Goal: Transaction & Acquisition: Purchase product/service

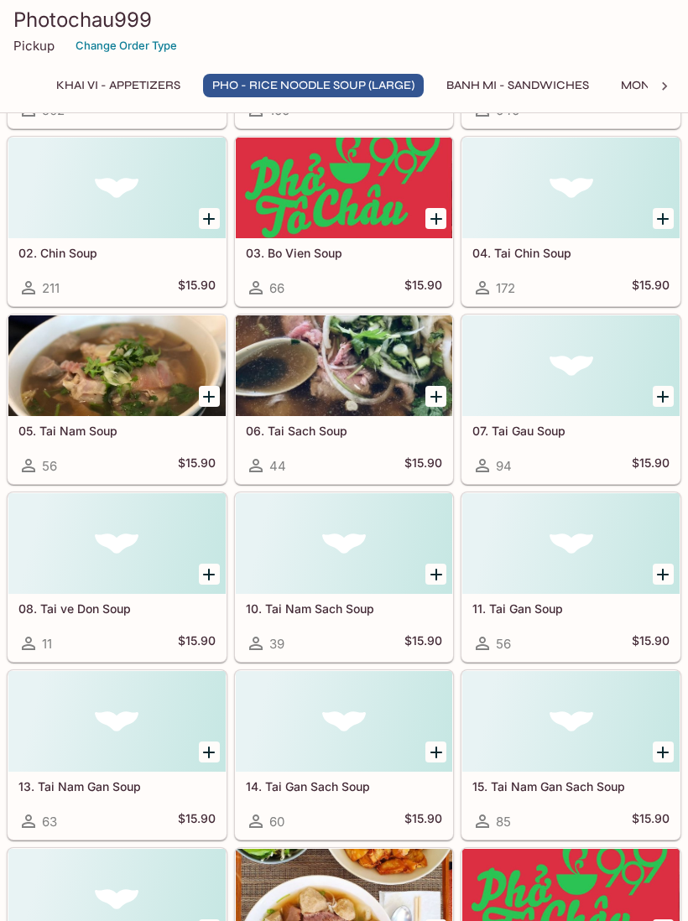
scroll to position [637, 0]
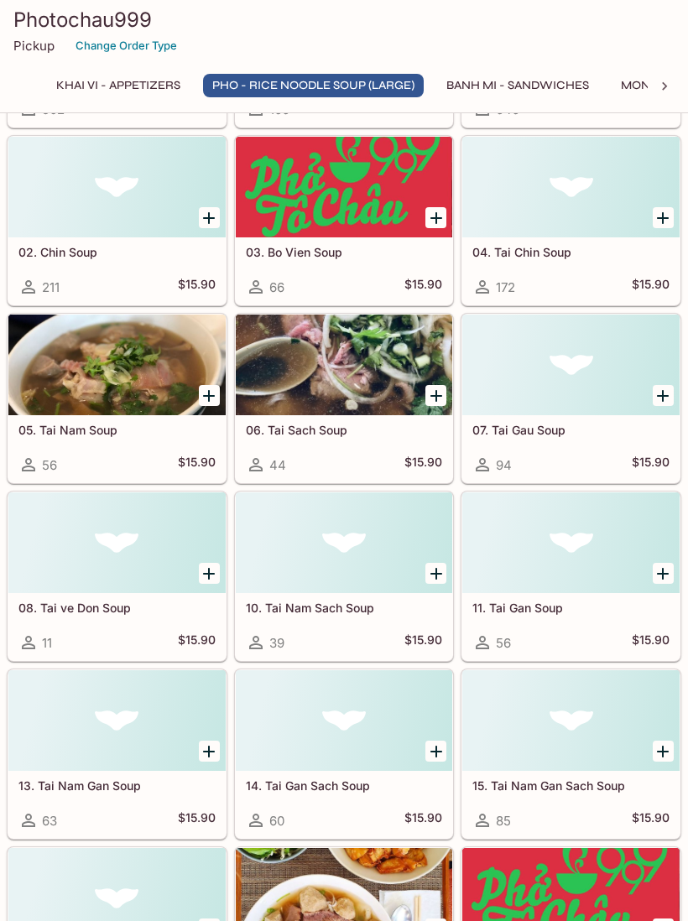
click at [573, 89] on button "Banh Mi - Sandwiches" at bounding box center [517, 85] width 161 height 23
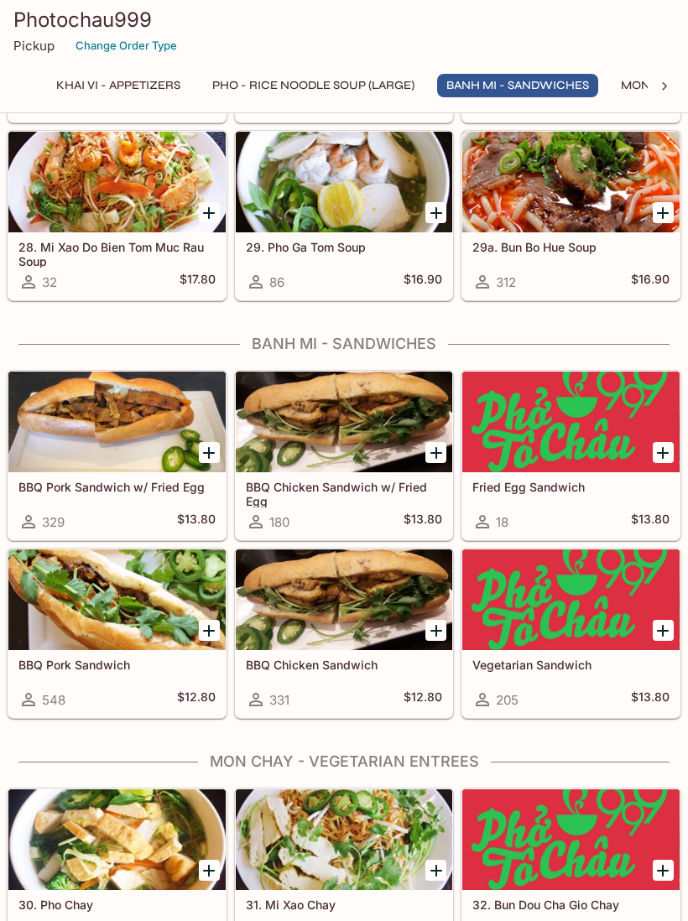
scroll to position [2257, 0]
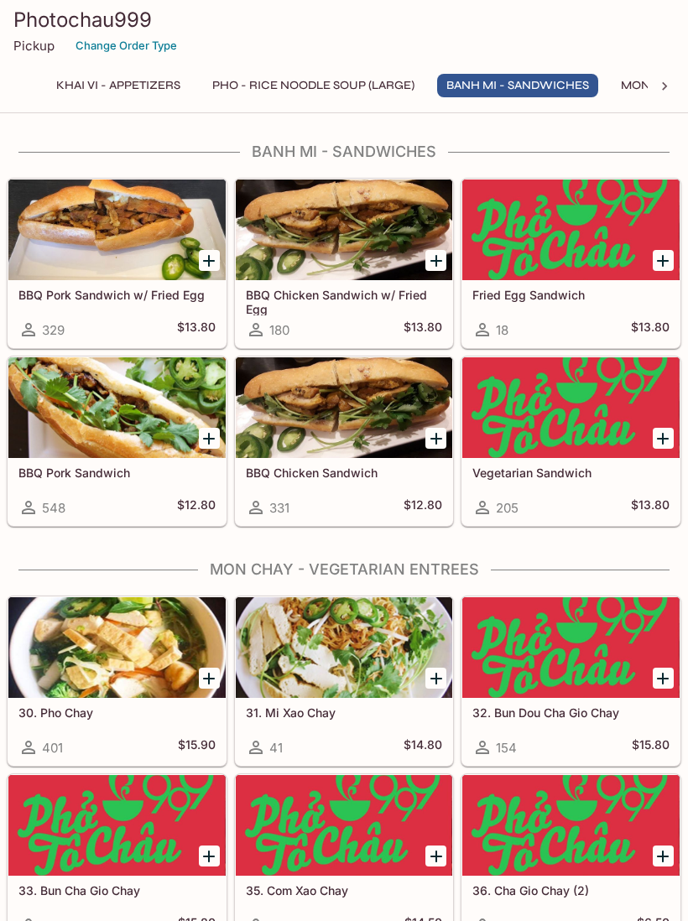
click at [96, 249] on div at bounding box center [116, 230] width 217 height 101
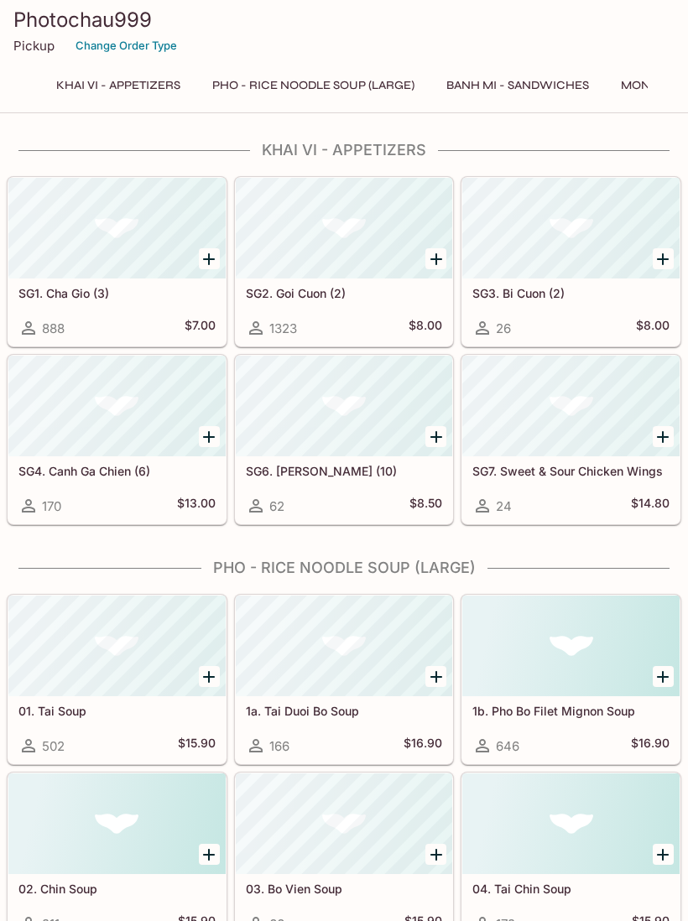
scroll to position [644, 0]
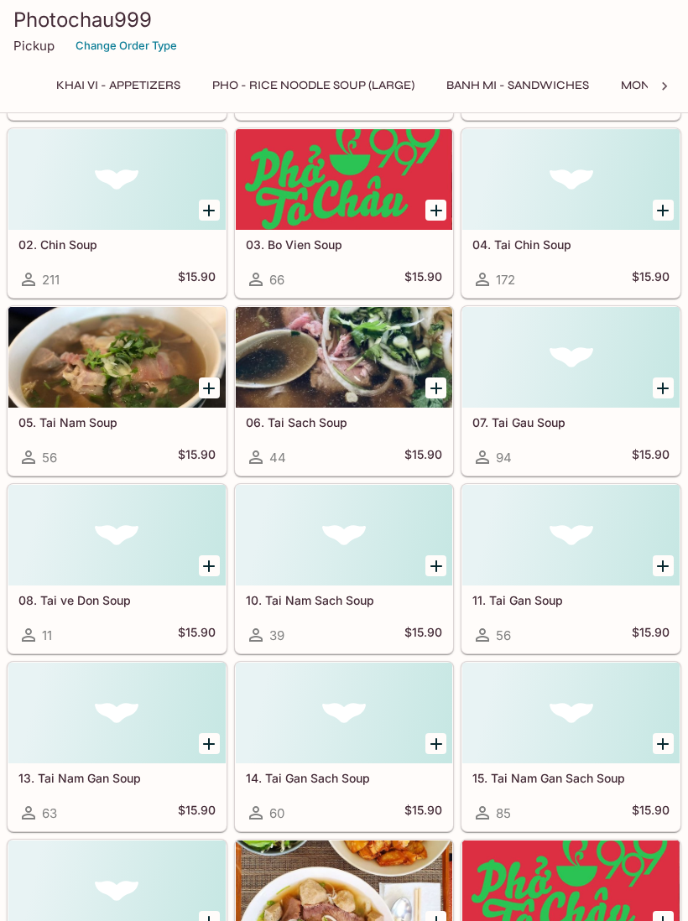
click at [81, 86] on button "Khai Vi - Appetizers" at bounding box center [118, 85] width 143 height 23
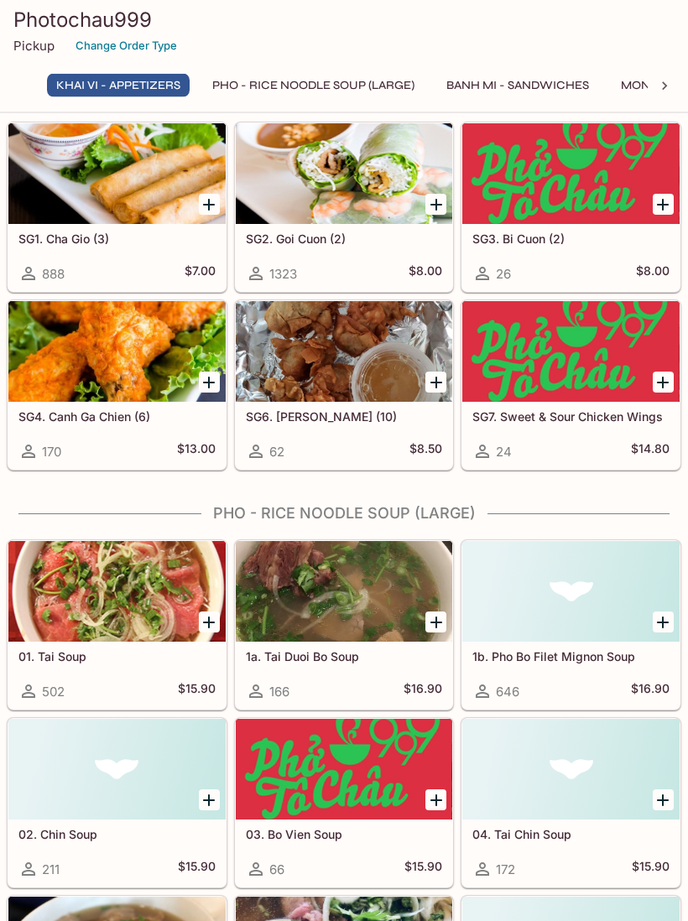
scroll to position [0, 0]
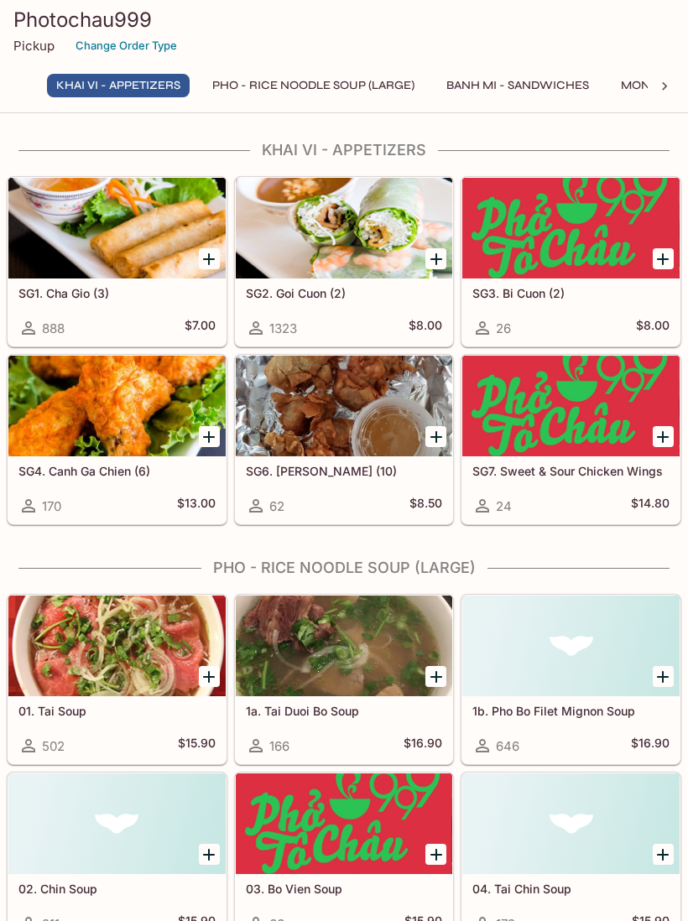
click at [336, 255] on div at bounding box center [344, 228] width 217 height 101
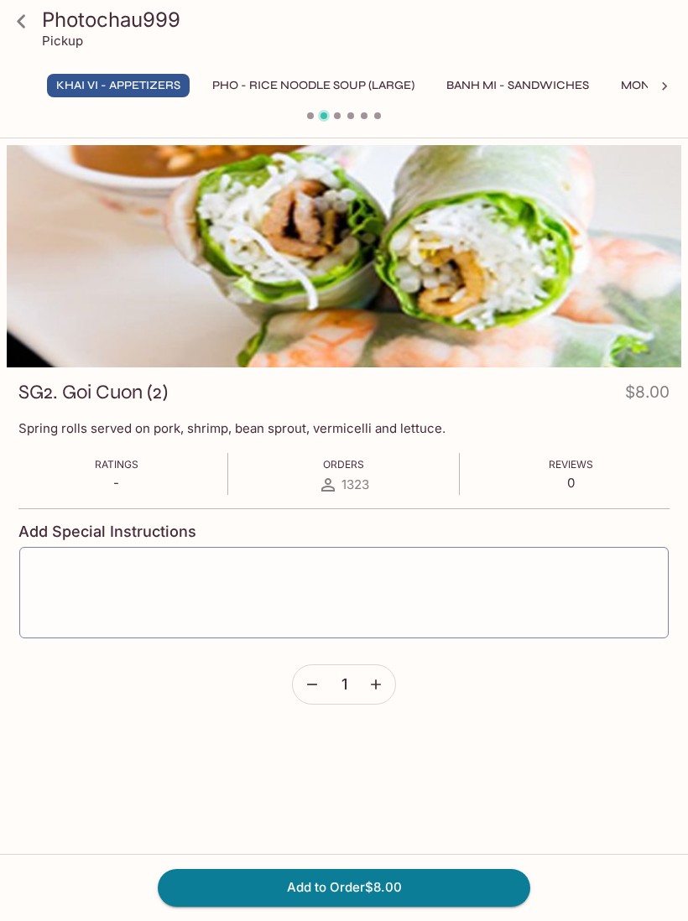
click at [29, 33] on icon at bounding box center [21, 21] width 29 height 29
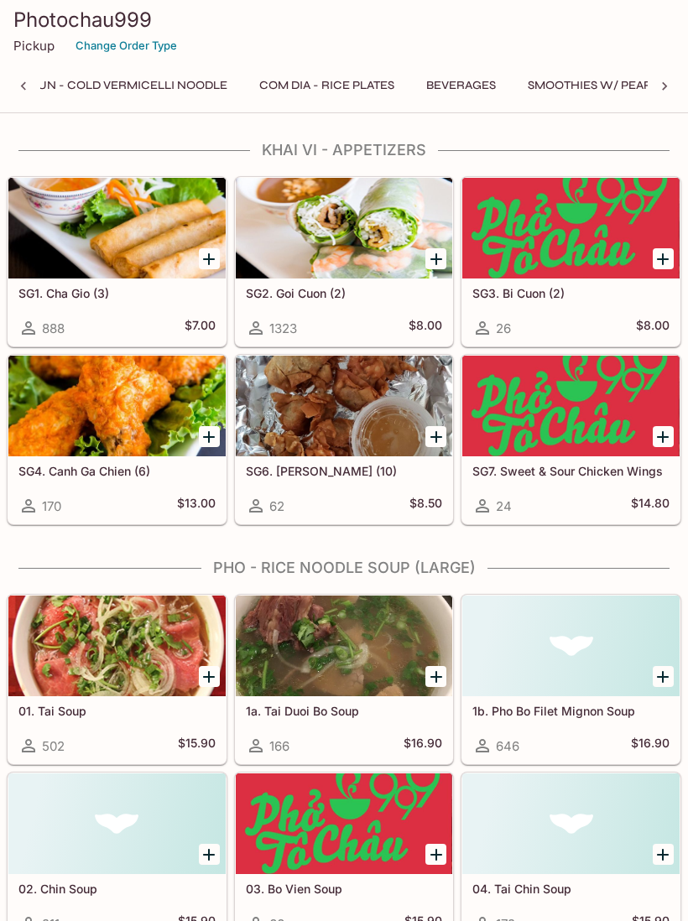
scroll to position [0, 966]
click at [103, 85] on button "Bun - Cold Vermicelli Noodle" at bounding box center [127, 85] width 216 height 23
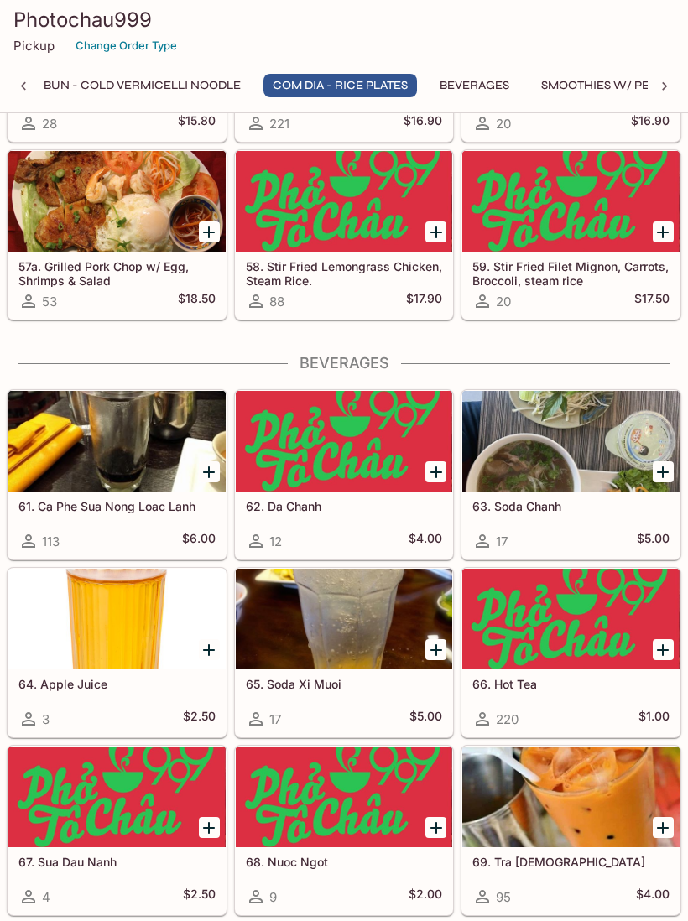
scroll to position [4845, 0]
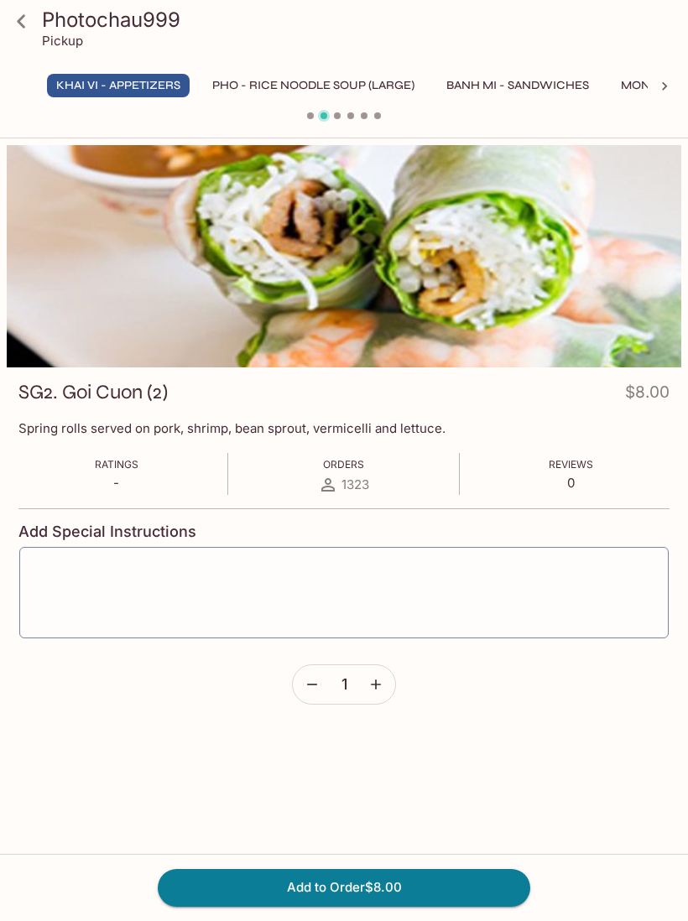
click at [29, 34] on icon at bounding box center [21, 21] width 29 height 29
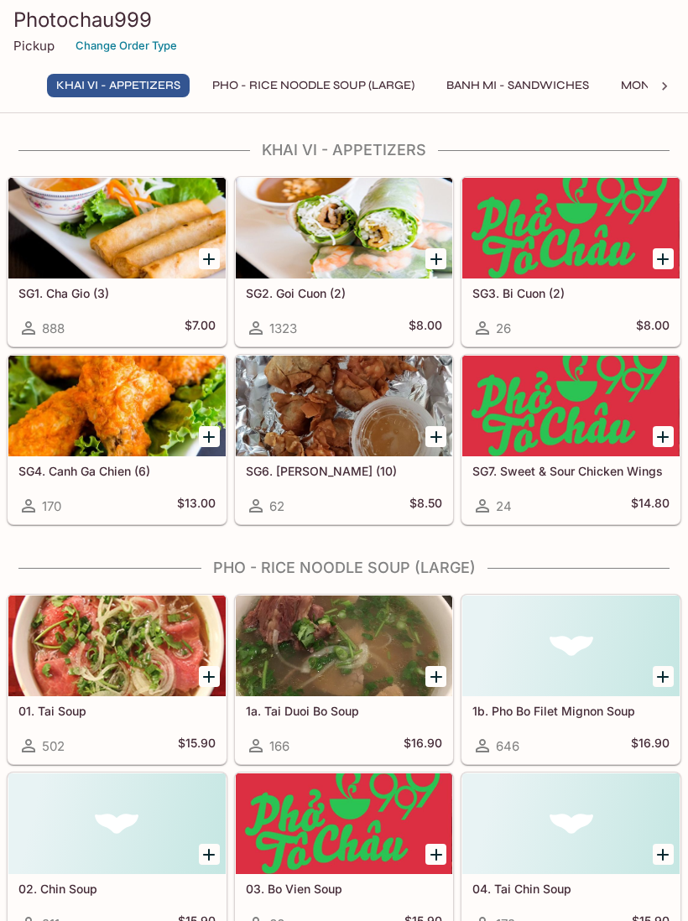
click at [552, 90] on button "Banh Mi - Sandwiches" at bounding box center [517, 85] width 161 height 23
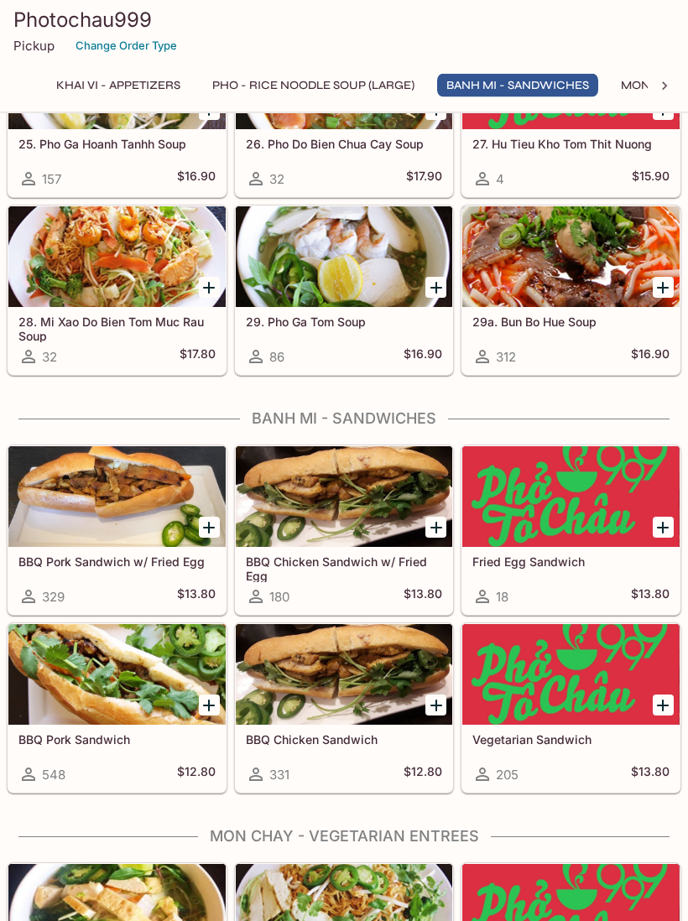
scroll to position [2257, 0]
